Goal: Task Accomplishment & Management: Manage account settings

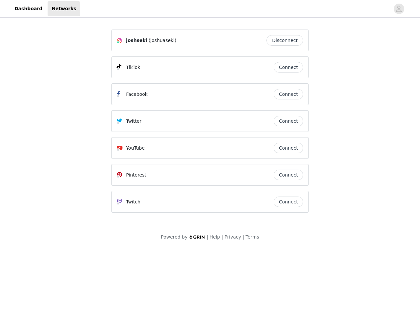
click at [210, 124] on div "Twitter" at bounding box center [195, 121] width 157 height 8
click at [210, 9] on div at bounding box center [235, 8] width 310 height 15
click at [399, 9] on icon "avatar" at bounding box center [398, 9] width 6 height 10
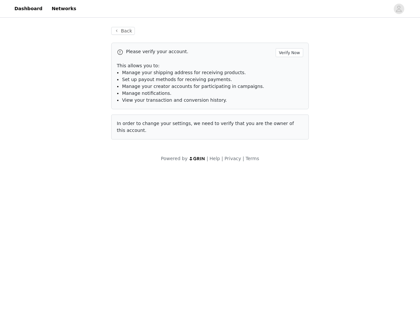
click at [288, 94] on li "Manage notifications." at bounding box center [212, 93] width 181 height 7
click at [288, 121] on span "In order to change your settings, we need to verify that you are the owner of t…" at bounding box center [205, 127] width 177 height 12
click at [288, 148] on div "Back Please verify your account. Verify Now This allows you to: Manage your shi…" at bounding box center [209, 87] width 213 height 136
click at [288, 175] on body "Dashboard Networks Back Please verify your account. Verify Now This allows you …" at bounding box center [210, 157] width 420 height 315
click at [288, 202] on body "Dashboard Networks Back Please verify your account. Verify Now This allows you …" at bounding box center [210, 157] width 420 height 315
